Goal: Task Accomplishment & Management: Use online tool/utility

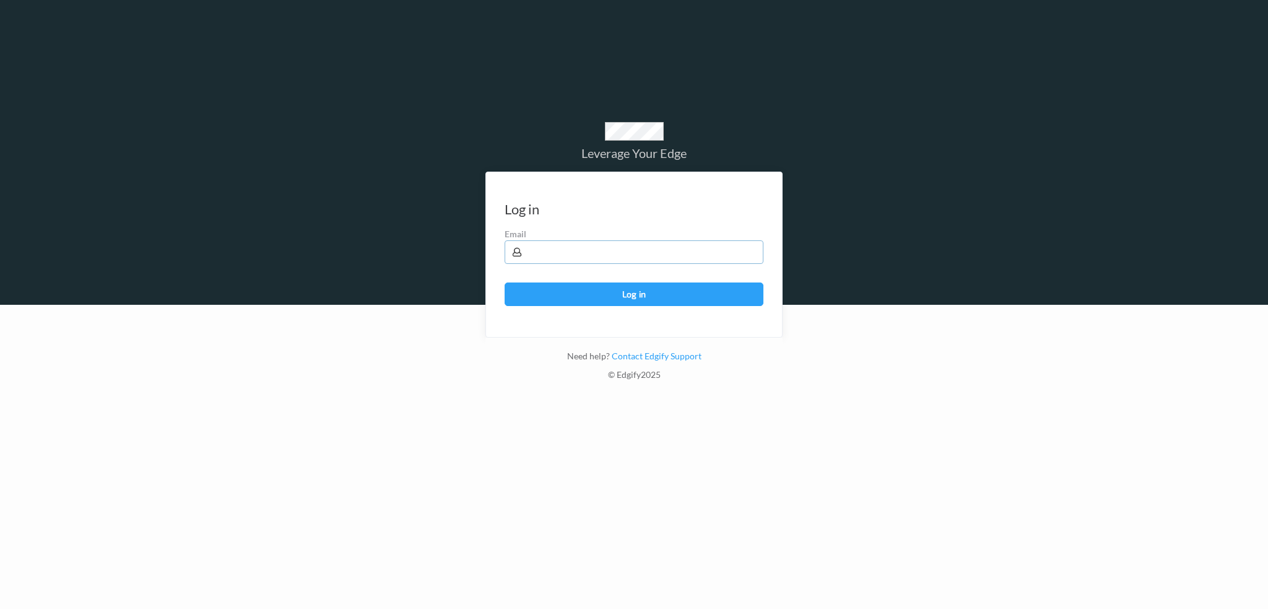
click at [599, 258] on input "text" at bounding box center [634, 252] width 259 height 24
type input "[PERSON_NAME][EMAIL_ADDRESS][PERSON_NAME][DOMAIN_NAME]"
click at [505, 282] on button "Log in" at bounding box center [634, 294] width 259 height 24
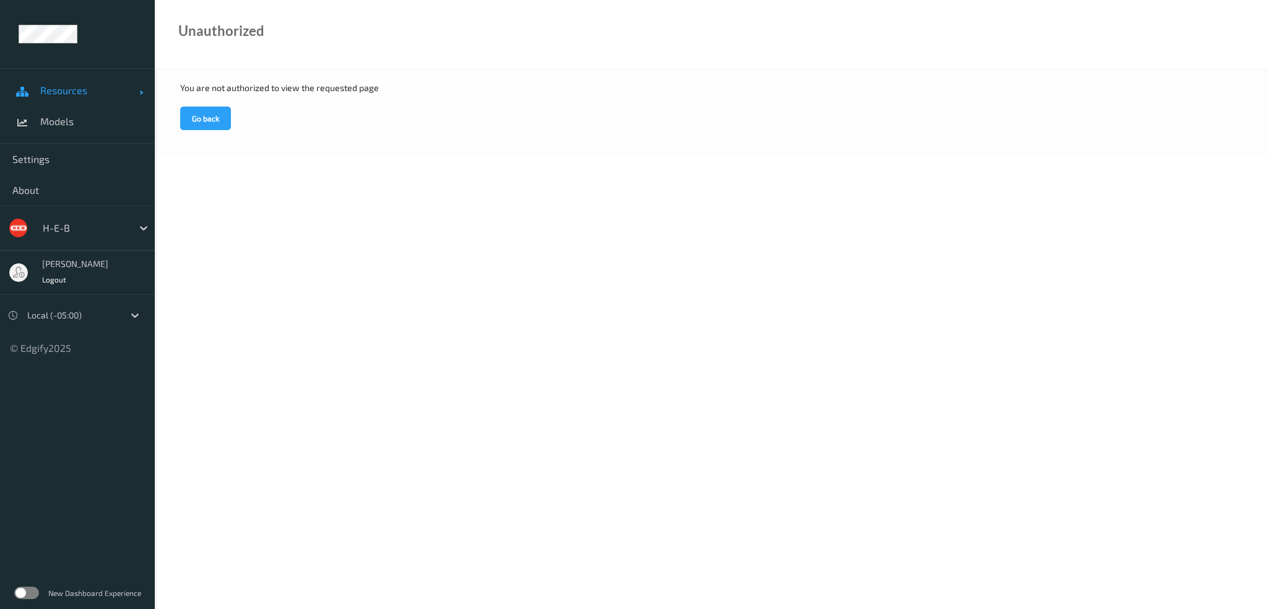
click at [72, 90] on span "Resources" at bounding box center [89, 90] width 99 height 12
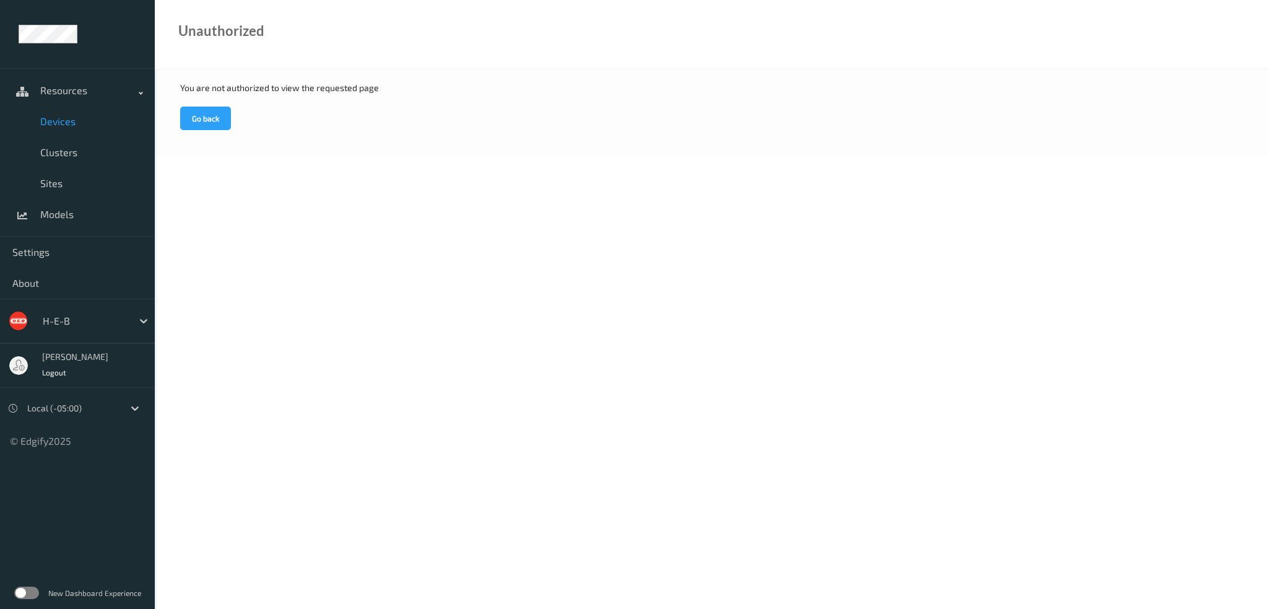
click at [61, 131] on link "Devices" at bounding box center [77, 121] width 155 height 31
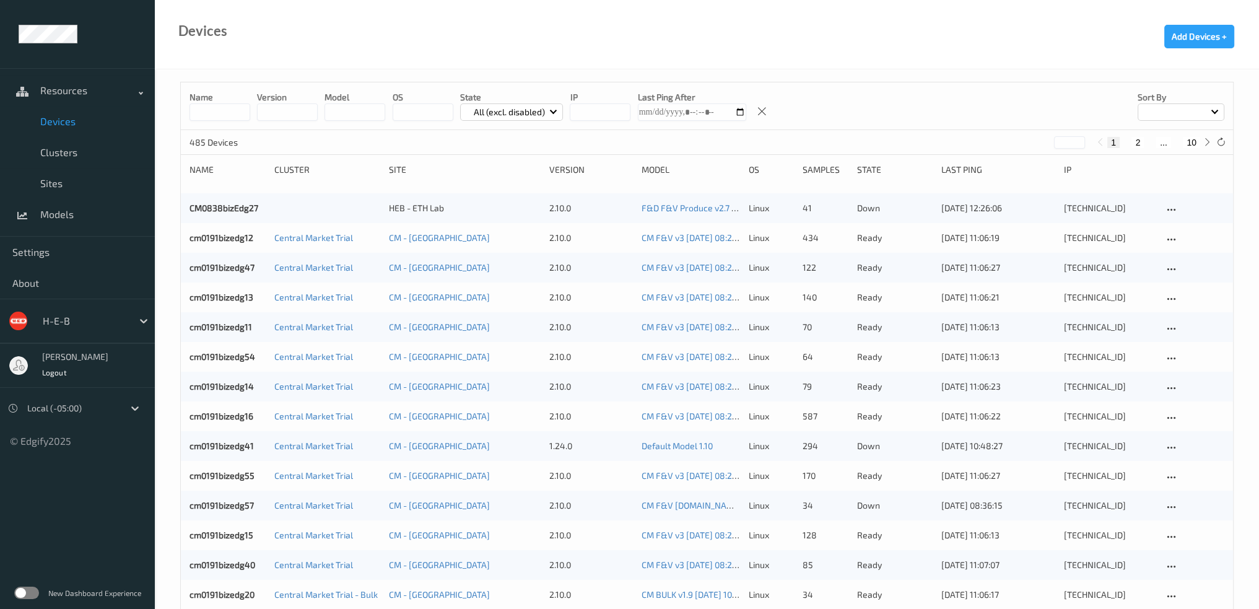
click at [222, 114] on input at bounding box center [219, 111] width 61 height 17
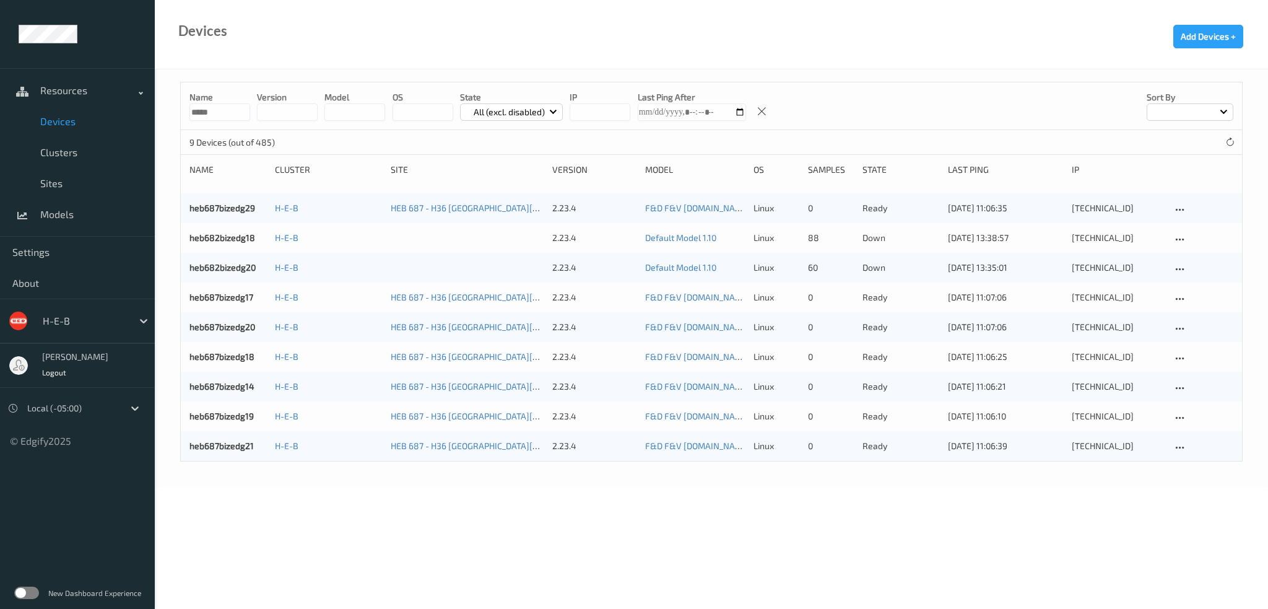
type input "*****"
drag, startPoint x: 215, startPoint y: 205, endPoint x: 241, endPoint y: 217, distance: 28.8
click at [215, 205] on link "heb687bizedg29" at bounding box center [222, 207] width 66 height 11
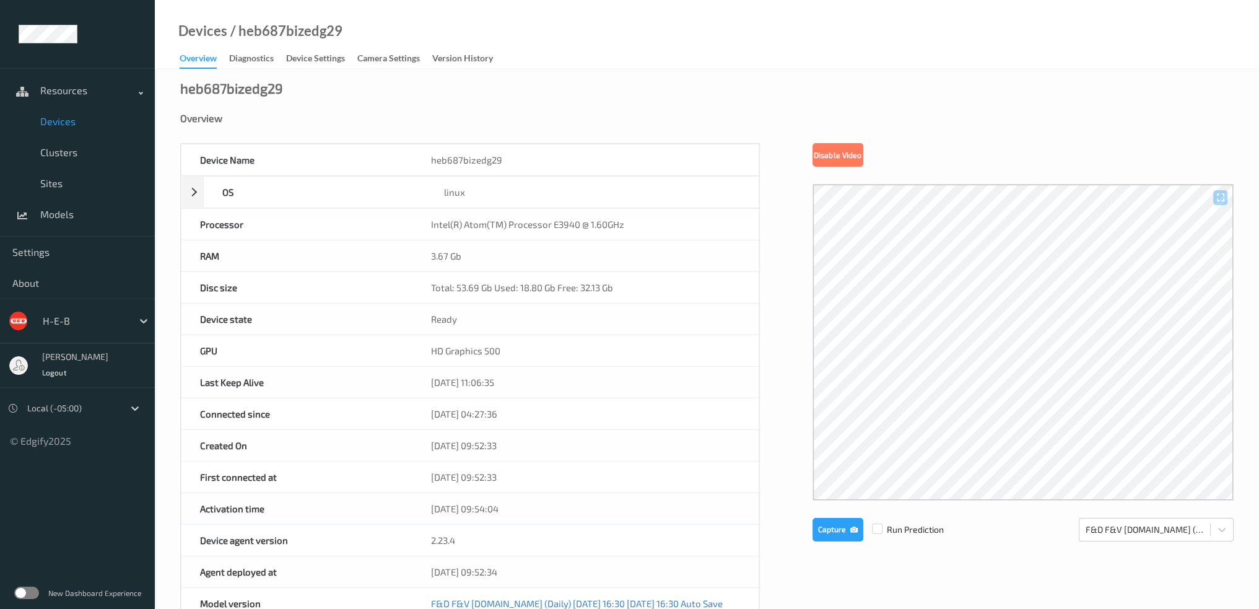
click at [64, 118] on span "Devices" at bounding box center [91, 121] width 102 height 12
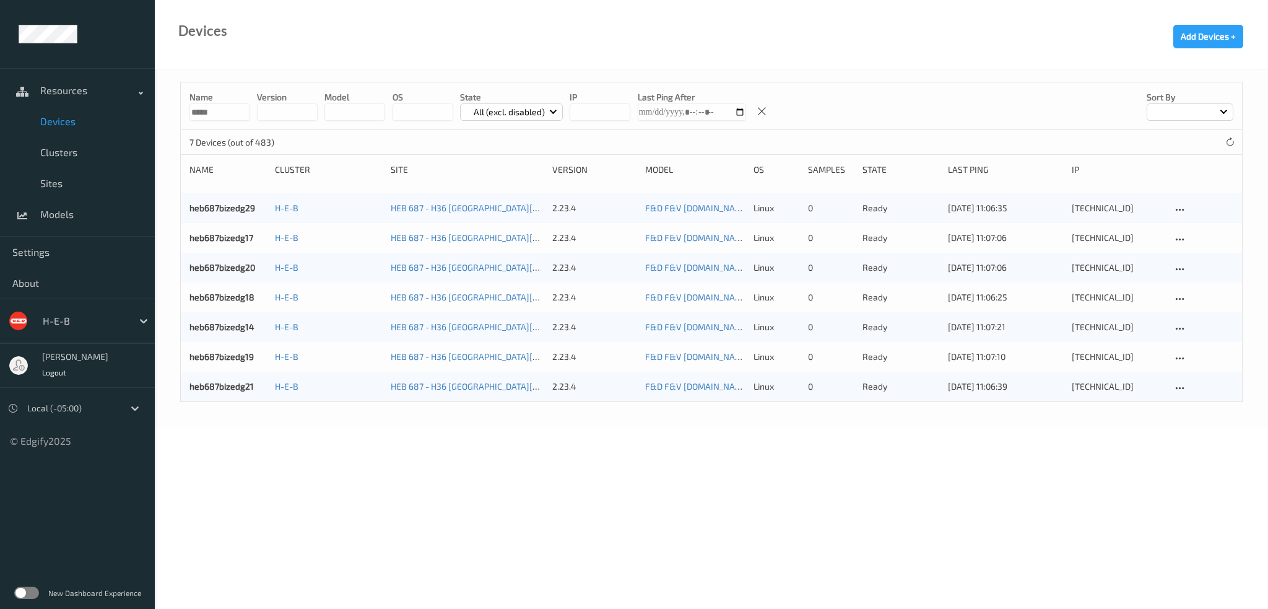
click at [232, 114] on body "Resources Devices Clusters Sites Models Settings About H-E-B Harlan Nelson Logo…" at bounding box center [634, 304] width 1268 height 609
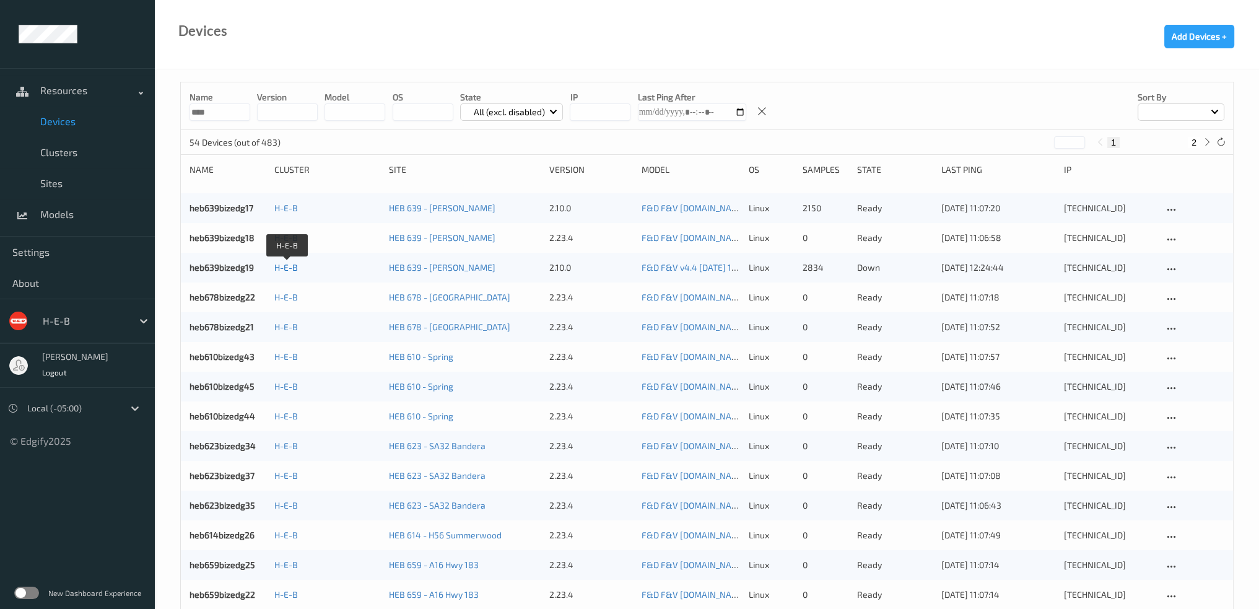
type input "*****"
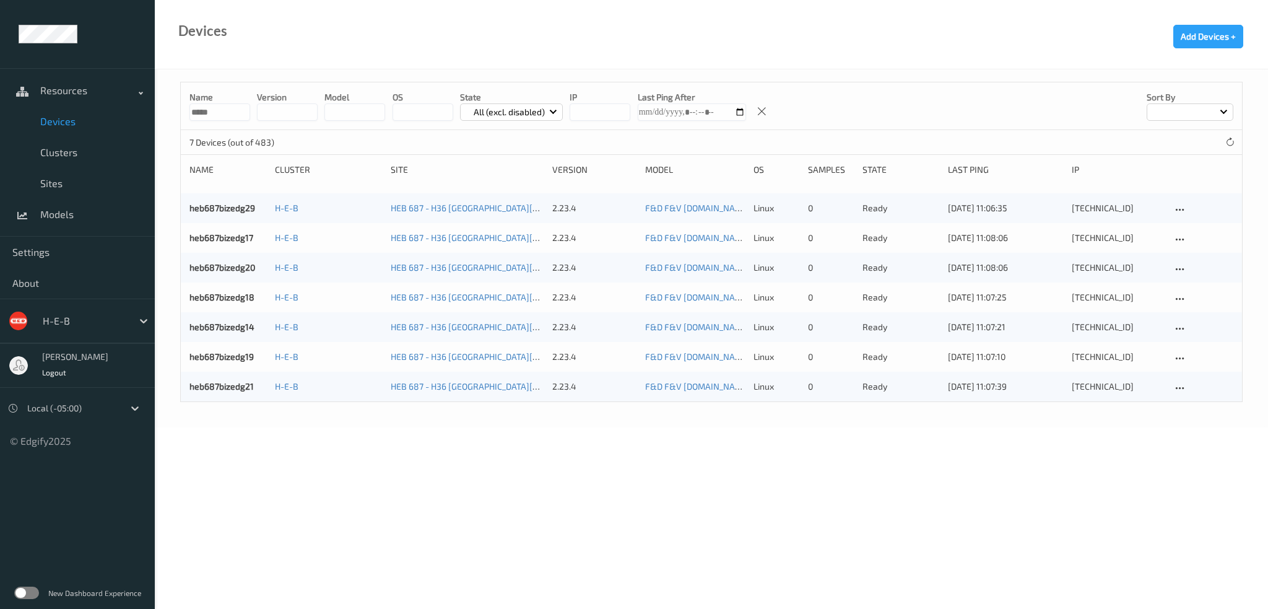
drag, startPoint x: 217, startPoint y: 113, endPoint x: 123, endPoint y: 122, distance: 94.6
click at [123, 122] on div "Resources Devices Clusters Sites Models Settings About H-E-B Harlan Nelson Logo…" at bounding box center [634, 179] width 1268 height 358
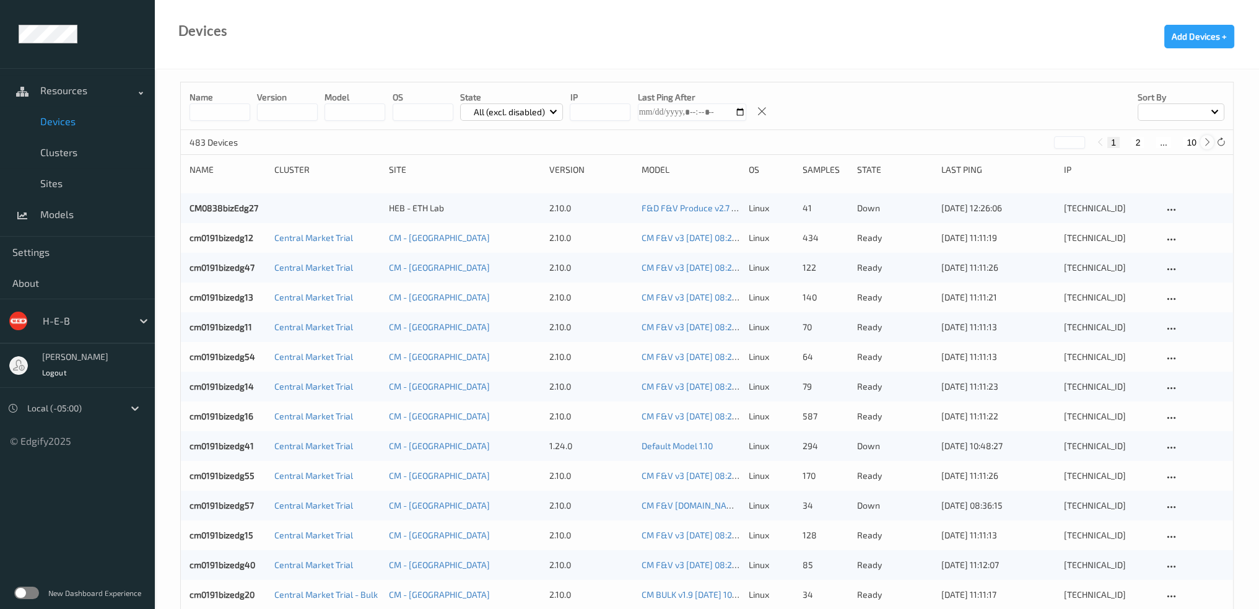
click at [1206, 144] on icon at bounding box center [1207, 141] width 9 height 9
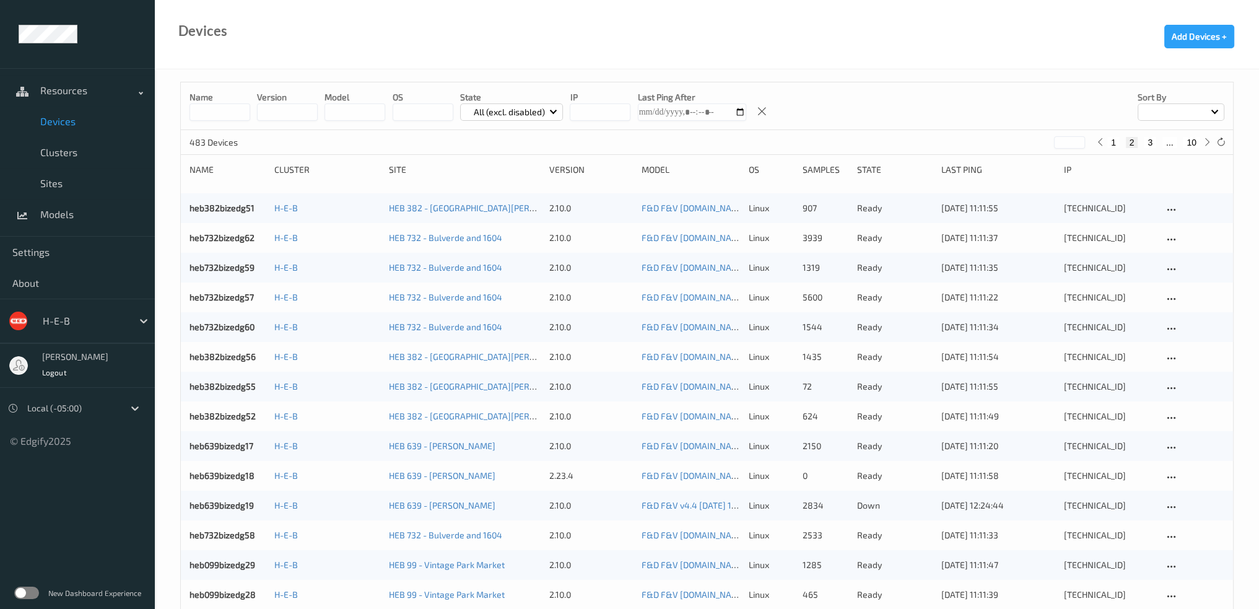
click at [245, 116] on input at bounding box center [219, 111] width 61 height 17
click at [1205, 141] on icon at bounding box center [1207, 141] width 9 height 9
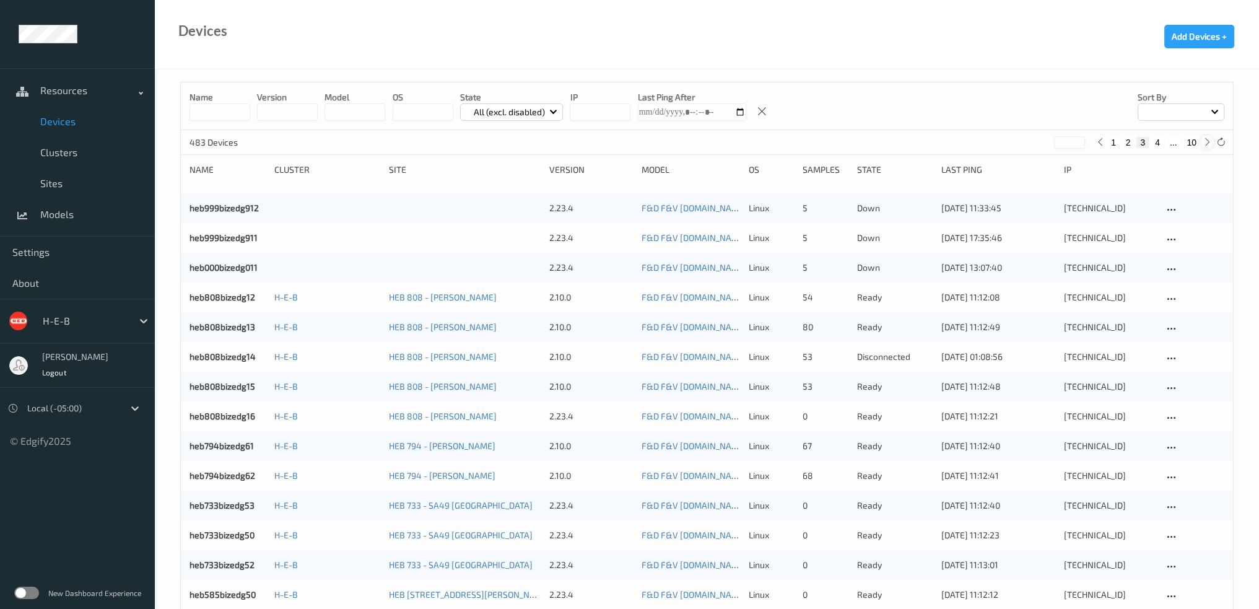
click at [1206, 141] on icon at bounding box center [1207, 141] width 9 height 9
type input "*"
